Goal: Navigation & Orientation: Find specific page/section

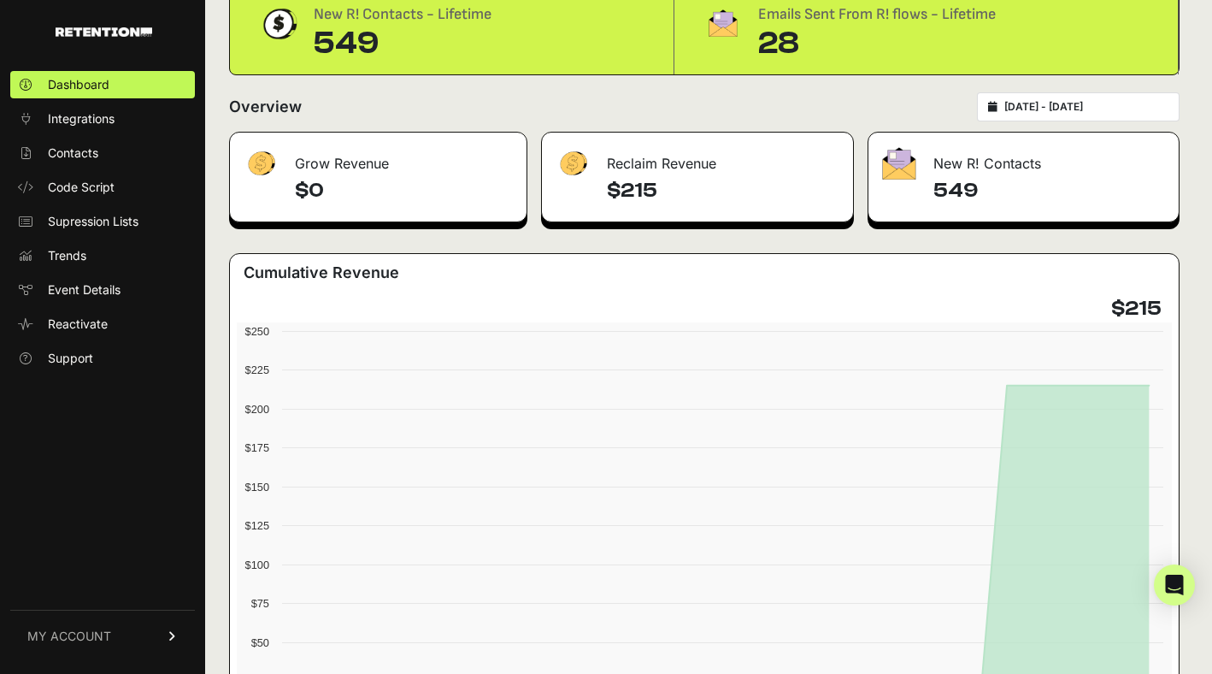
scroll to position [79, 0]
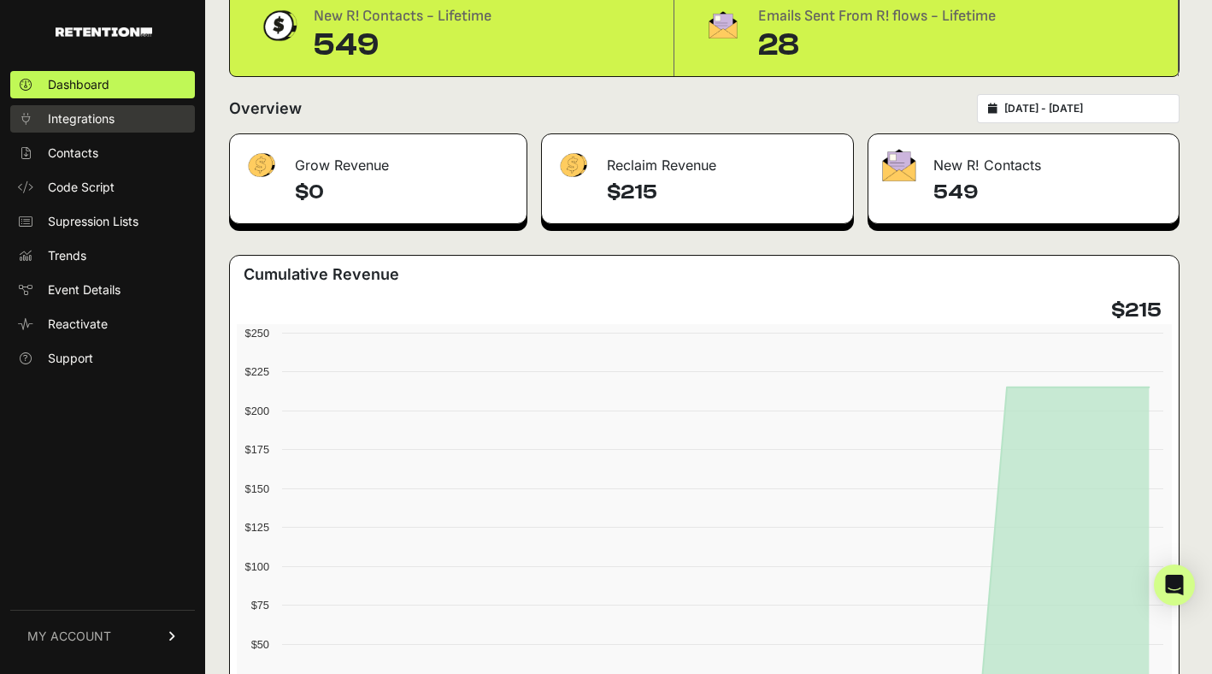
click at [127, 125] on link "Integrations" at bounding box center [102, 118] width 185 height 27
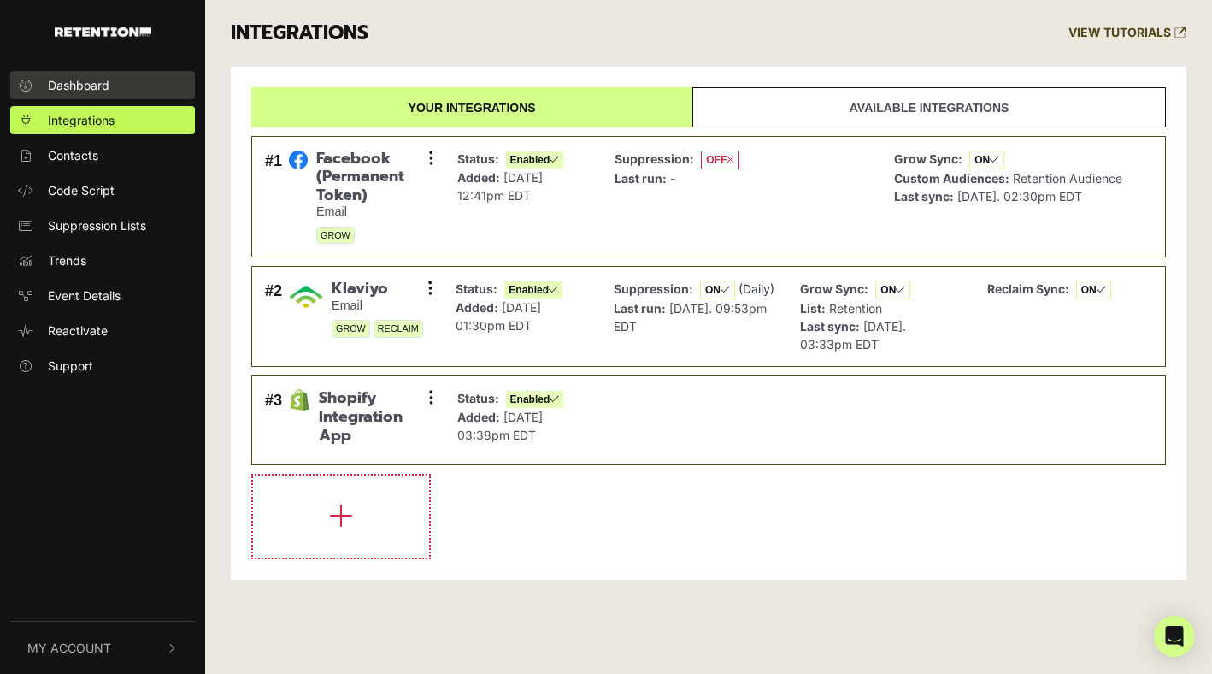
click at [100, 83] on span "Dashboard" at bounding box center [79, 85] width 62 height 18
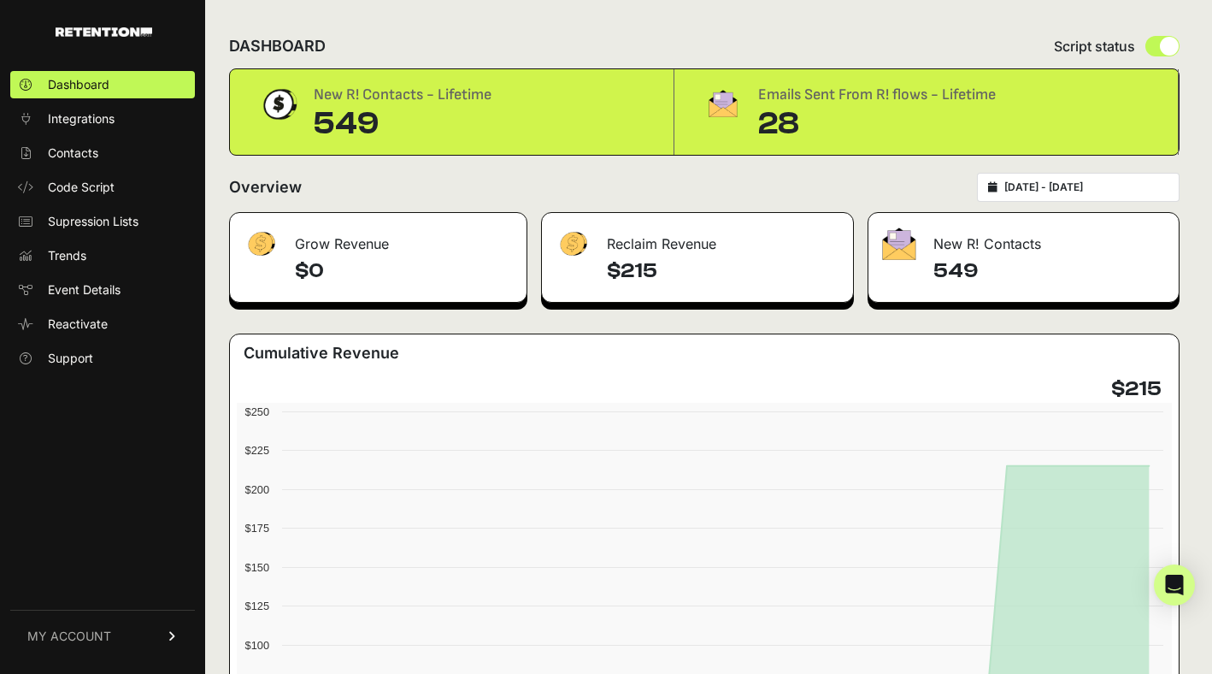
click at [85, 641] on span "MY ACCOUNT" at bounding box center [69, 636] width 84 height 17
click at [148, 387] on div "Dashboard Integrations Contacts Code Script Supression Lists Trends Event Detai…" at bounding box center [102, 363] width 205 height 618
click at [174, 433] on icon at bounding box center [173, 438] width 10 height 12
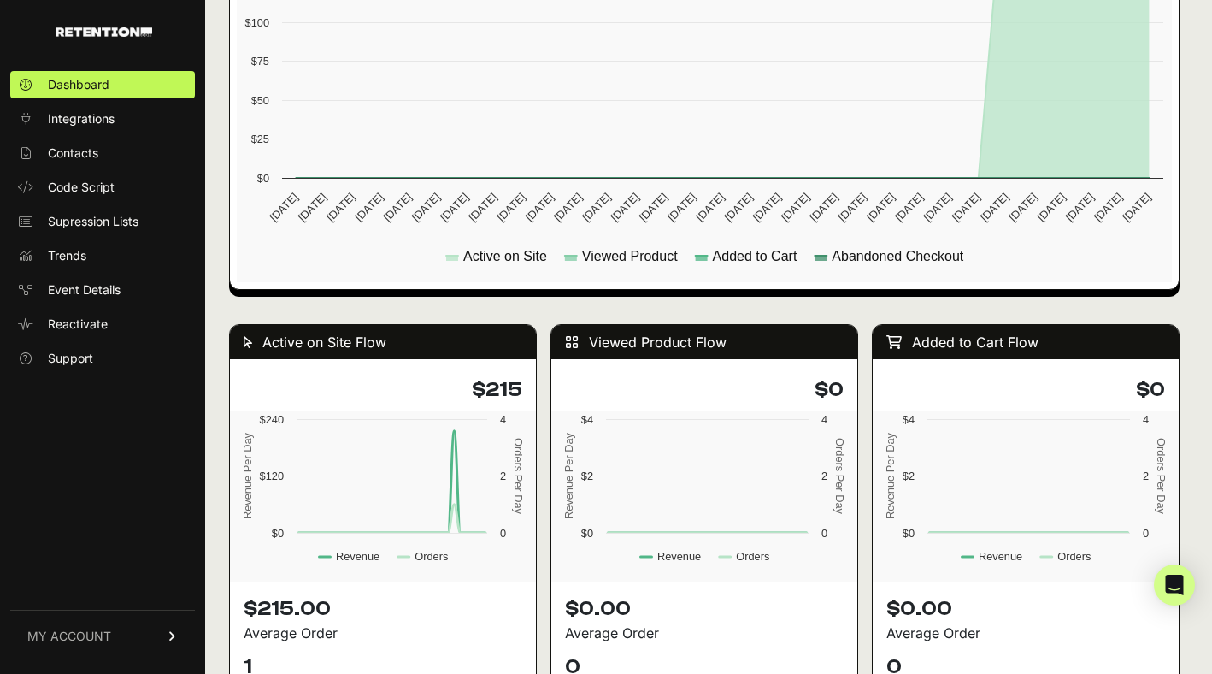
scroll to position [1310, 0]
